Goal: Book appointment/travel/reservation

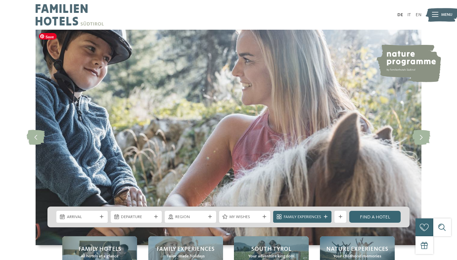
scroll to position [16, 0]
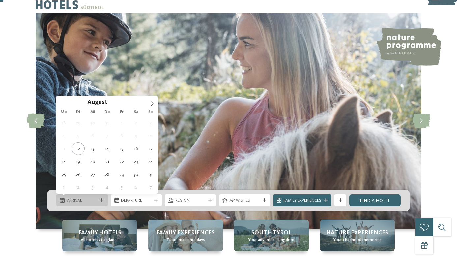
click at [88, 197] on span "Arrival" at bounding box center [82, 200] width 31 height 6
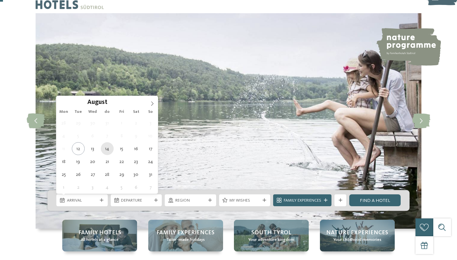
type div "[DATE]"
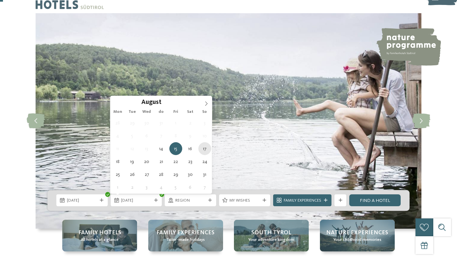
type div "[DATE]"
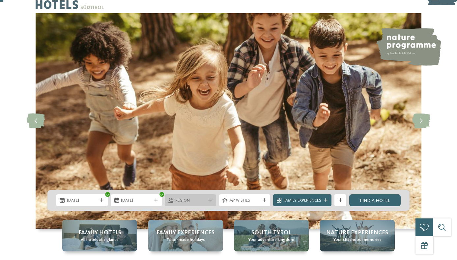
click at [208, 201] on icon at bounding box center [210, 200] width 4 height 4
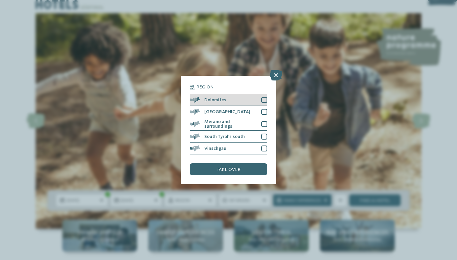
click at [264, 99] on div at bounding box center [264, 100] width 6 height 6
click at [264, 112] on div at bounding box center [264, 112] width 6 height 6
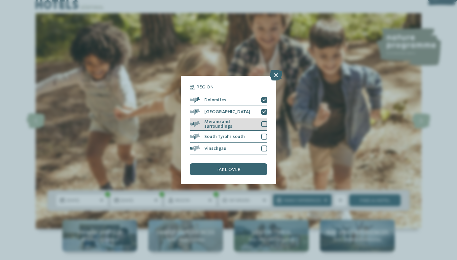
click at [264, 123] on div at bounding box center [264, 124] width 6 height 6
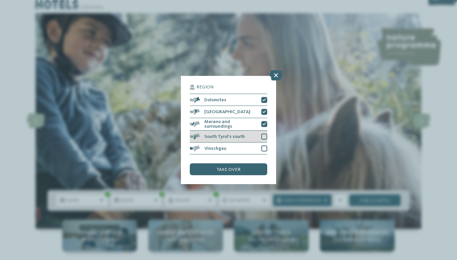
click at [263, 134] on div at bounding box center [264, 136] width 6 height 6
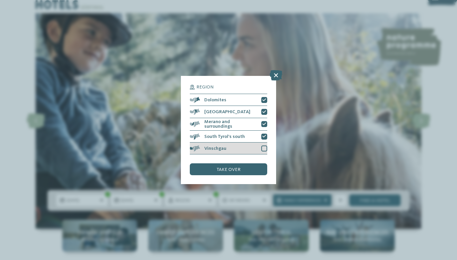
click at [263, 147] on div at bounding box center [264, 148] width 6 height 6
click at [250, 167] on div "take over" at bounding box center [228, 169] width 77 height 12
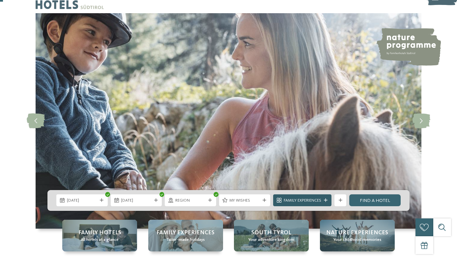
click at [323, 198] on div at bounding box center [326, 200] width 6 height 4
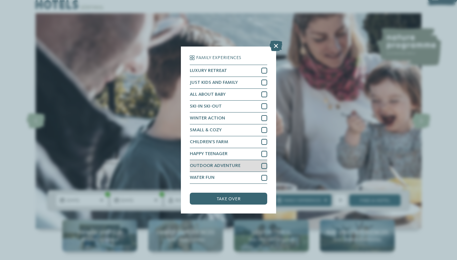
click at [263, 163] on div at bounding box center [264, 166] width 6 height 6
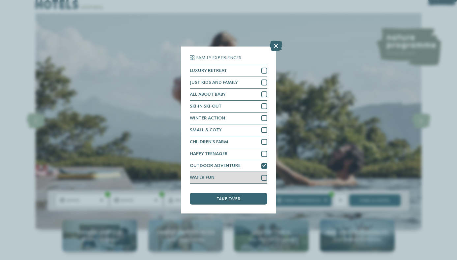
click at [264, 178] on div at bounding box center [264, 178] width 6 height 6
click at [249, 199] on div "take over" at bounding box center [228, 198] width 77 height 12
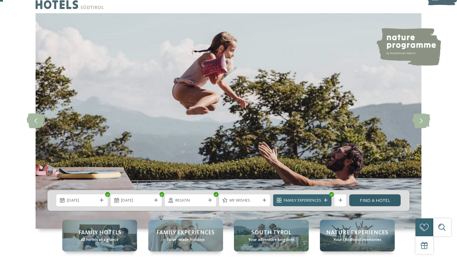
click at [370, 198] on font "Find a hotel" at bounding box center [375, 200] width 30 height 5
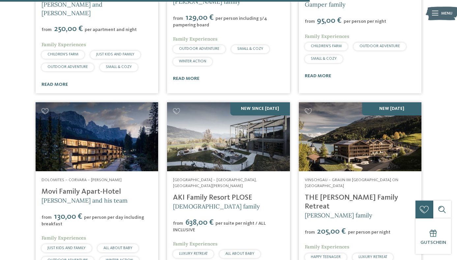
scroll to position [1201, 0]
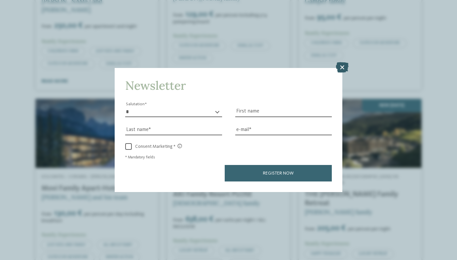
click at [341, 66] on icon at bounding box center [342, 67] width 13 height 11
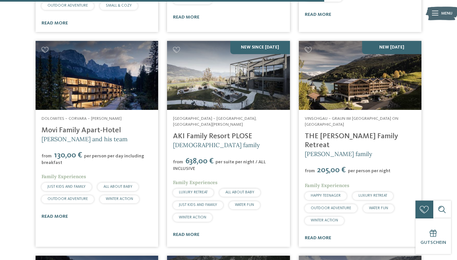
scroll to position [1255, 0]
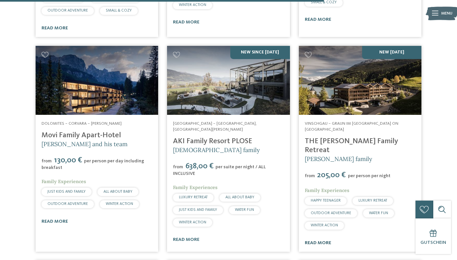
click at [327, 240] on font "read more" at bounding box center [318, 242] width 26 height 5
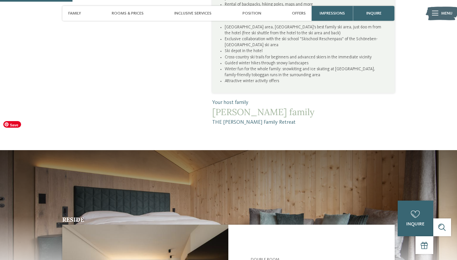
scroll to position [311, 0]
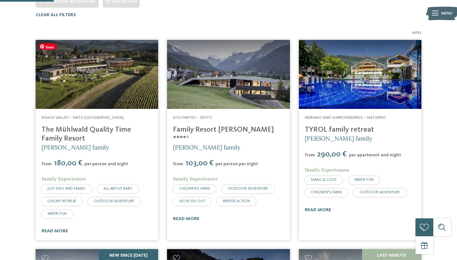
scroll to position [209, 0]
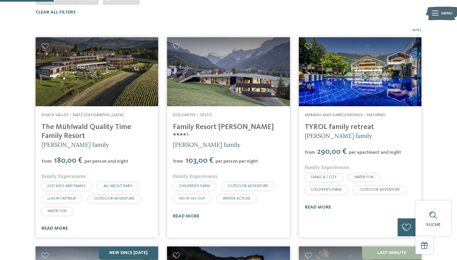
click at [59, 228] on font "read more" at bounding box center [55, 228] width 26 height 5
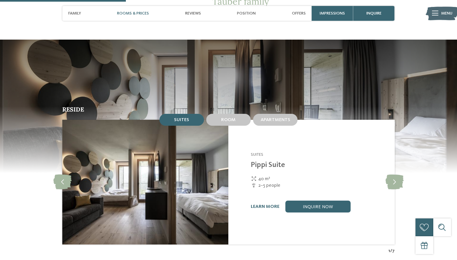
scroll to position [567, 0]
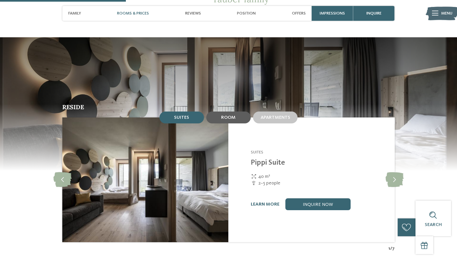
click at [233, 115] on font "Room" at bounding box center [228, 117] width 14 height 5
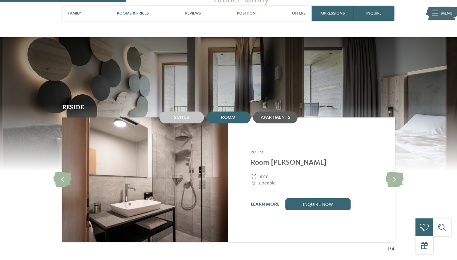
click at [271, 115] on font "Apartments" at bounding box center [276, 117] width 30 height 5
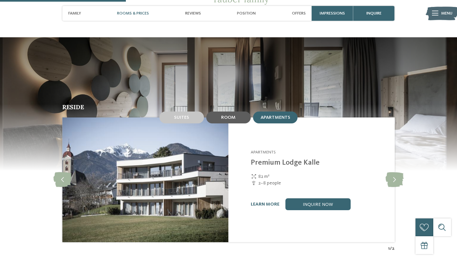
click at [243, 111] on div "Room" at bounding box center [228, 117] width 44 height 12
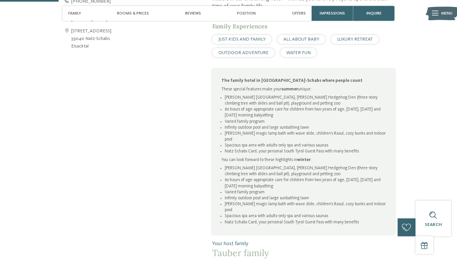
scroll to position [0, 0]
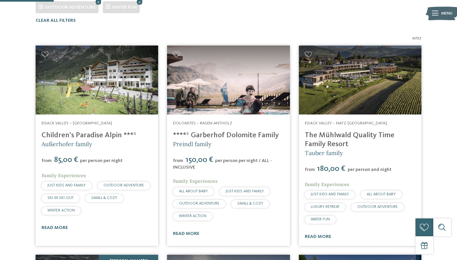
scroll to position [206, 0]
